Goal: Transaction & Acquisition: Purchase product/service

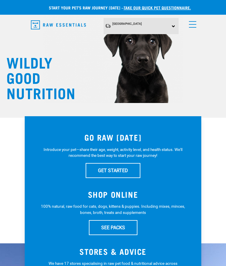
click at [194, 23] on link "menu" at bounding box center [191, 23] width 11 height 11
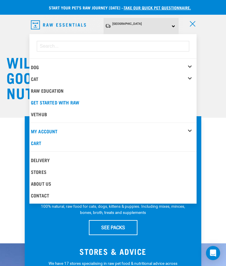
click at [191, 81] on div "Cat" at bounding box center [114, 79] width 166 height 12
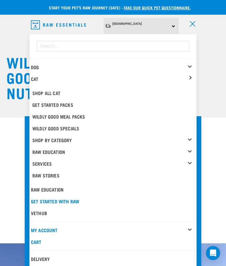
click at [189, 76] on div "Cat" at bounding box center [114, 79] width 166 height 12
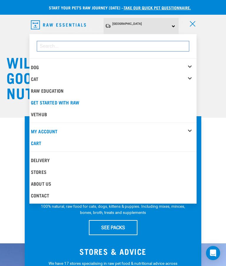
click at [78, 45] on input "dropdown navigation" at bounding box center [113, 46] width 152 height 11
type input "Treats"
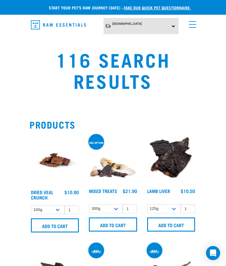
click at [193, 22] on link "menu" at bounding box center [191, 23] width 11 height 11
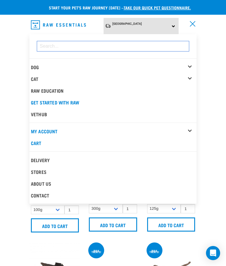
click at [54, 45] on input "dropdown navigation" at bounding box center [113, 46] width 152 height 11
type input "Freeze dried chicken hearts"
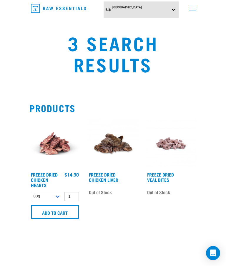
scroll to position [17, 0]
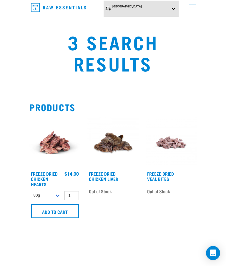
click at [56, 196] on select "80g" at bounding box center [48, 195] width 34 height 9
click at [56, 211] on input "Add to cart" at bounding box center [55, 211] width 48 height 14
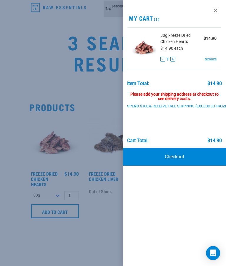
click at [190, 155] on link "Checkout" at bounding box center [174, 157] width 103 height 18
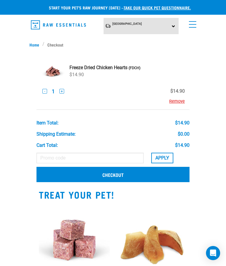
click at [150, 175] on link "Checkout" at bounding box center [113, 174] width 153 height 15
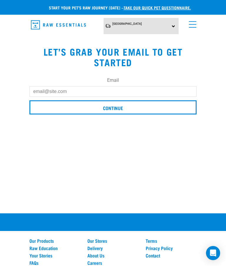
click at [101, 91] on input "Email" at bounding box center [112, 91] width 167 height 11
type input "[EMAIL_ADDRESS][DOMAIN_NAME]"
click at [118, 107] on input "Continue" at bounding box center [112, 107] width 167 height 14
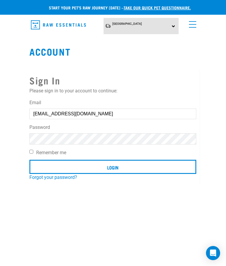
click at [122, 168] on input "Login" at bounding box center [112, 167] width 167 height 14
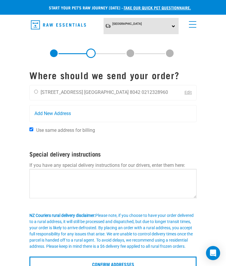
click at [38, 93] on input "radio" at bounding box center [36, 92] width 4 height 4
radio input "true"
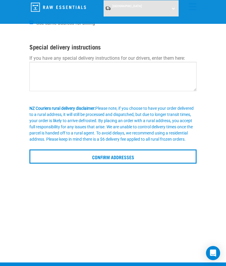
scroll to position [84, 0]
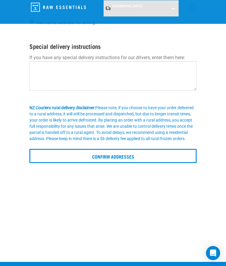
click at [156, 161] on input "Confirm addresses" at bounding box center [112, 156] width 167 height 14
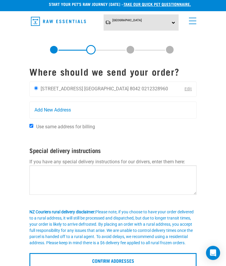
scroll to position [0, 0]
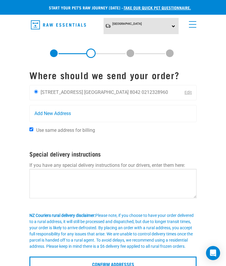
click at [185, 94] on link "Edit" at bounding box center [188, 92] width 7 height 5
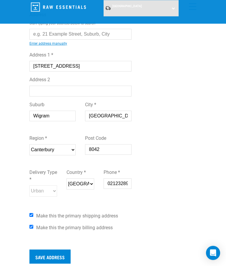
scroll to position [87, 0]
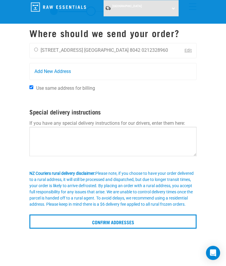
scroll to position [18, 0]
click at [154, 225] on input "Confirm addresses" at bounding box center [112, 222] width 167 height 14
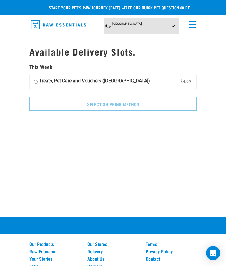
click at [37, 81] on input "Treats, Pet Care and Vouchers (South Island) $4.99" at bounding box center [36, 81] width 4 height 9
radio input "true"
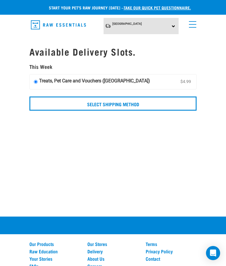
click at [123, 106] on input "Select Shipping Method" at bounding box center [112, 104] width 167 height 14
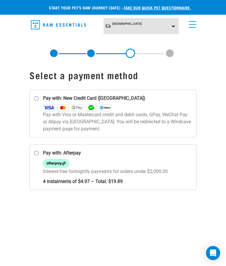
click at [36, 101] on input "Pay with: New Credit Card (Windcave)" at bounding box center [36, 98] width 5 height 5
radio input "true"
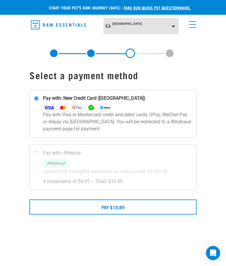
click at [156, 206] on button "Pay $19.89" at bounding box center [112, 207] width 167 height 15
